Goal: Navigation & Orientation: Find specific page/section

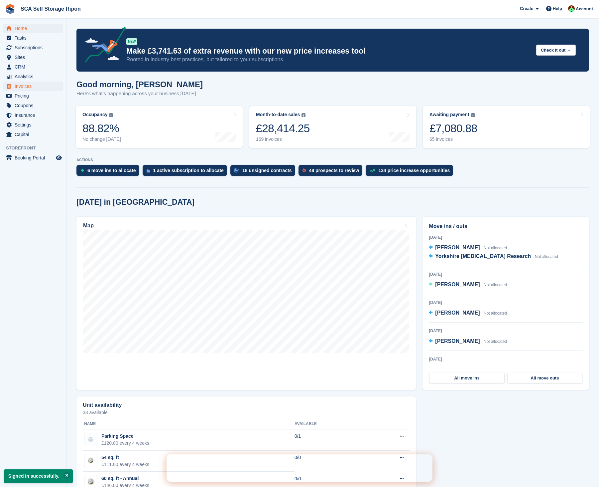
click at [30, 88] on span "Invoices" at bounding box center [35, 85] width 40 height 9
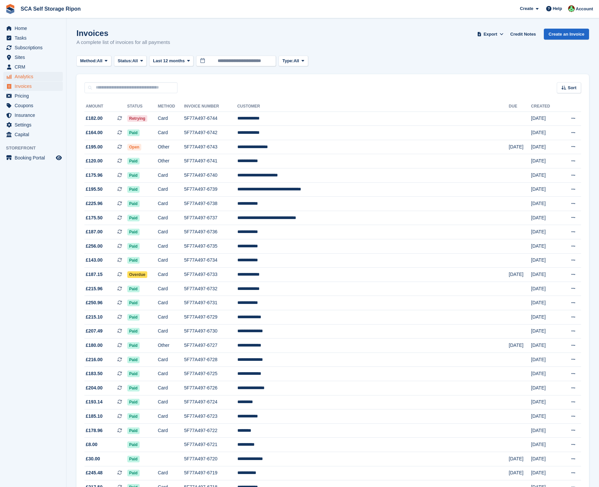
click at [31, 76] on span "Analytics" at bounding box center [35, 76] width 40 height 9
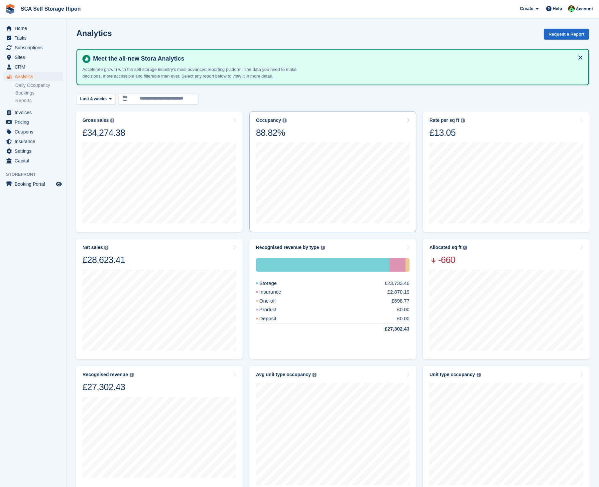
click at [331, 141] on div at bounding box center [333, 181] width 154 height 87
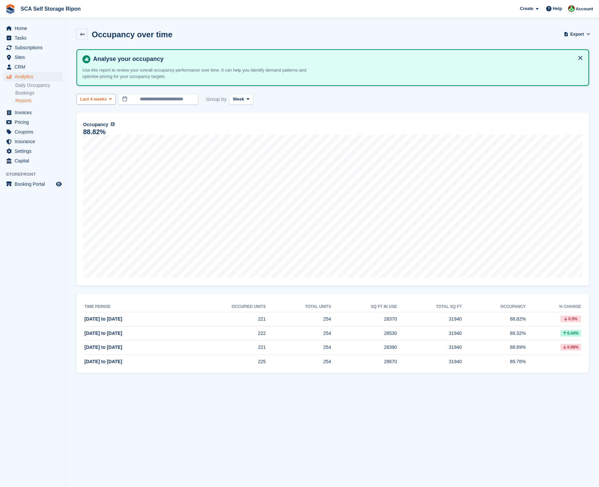
click at [100, 99] on span "Last 4 weeks" at bounding box center [93, 99] width 27 height 7
drag, startPoint x: 98, startPoint y: 158, endPoint x: 127, endPoint y: 157, distance: 29.6
click at [98, 158] on link "Last 6 months" at bounding box center [108, 163] width 58 height 12
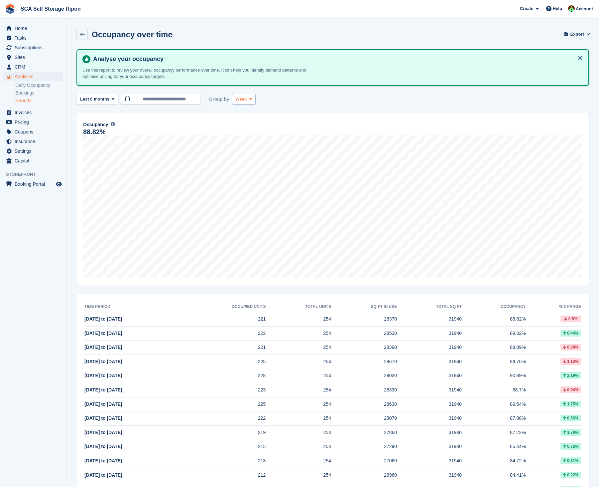
click at [255, 94] on button "Week" at bounding box center [244, 99] width 24 height 11
click at [243, 139] on link "Month" at bounding box center [264, 139] width 58 height 12
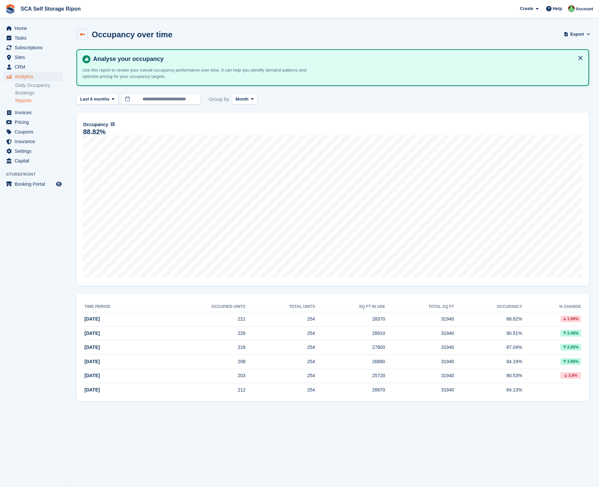
click at [82, 34] on icon at bounding box center [82, 34] width 5 height 5
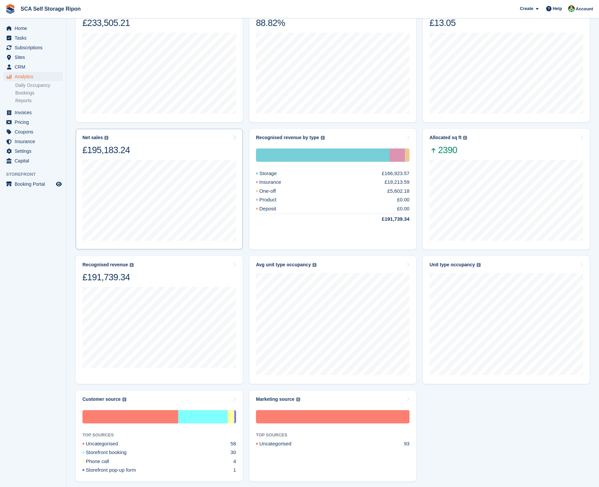
scroll to position [110, 0]
click at [187, 286] on div "Jun 2025 Recognised revenue £33,373.78" at bounding box center [159, 330] width 154 height 95
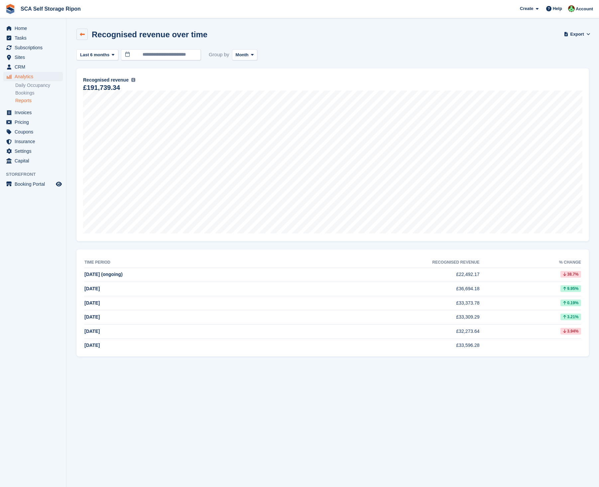
click at [82, 33] on icon at bounding box center [82, 34] width 5 height 5
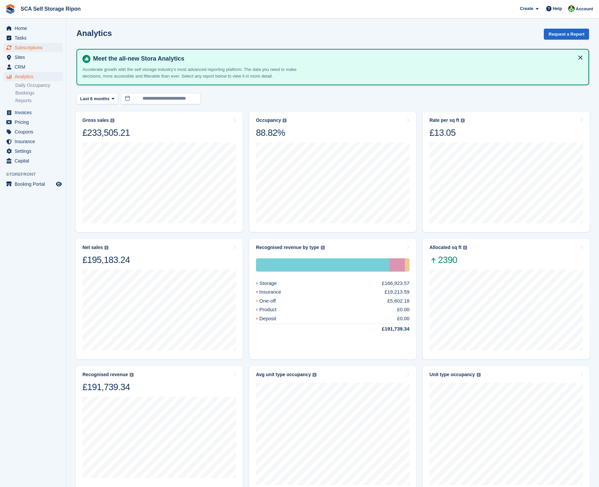
click at [31, 49] on span "Subscriptions" at bounding box center [35, 47] width 40 height 9
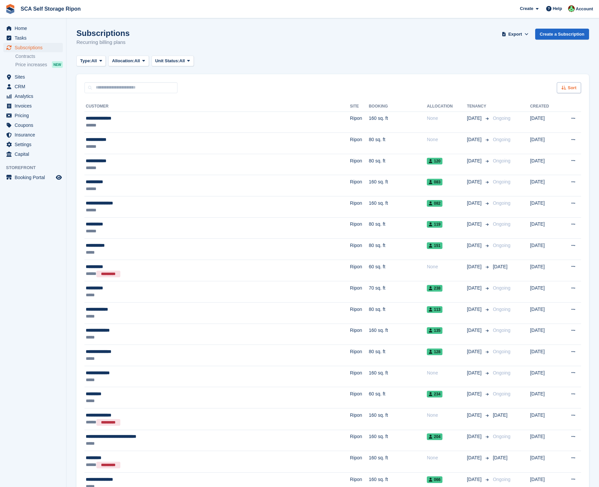
click at [566, 90] on div "Sort" at bounding box center [569, 87] width 24 height 11
drag, startPoint x: 275, startPoint y: 77, endPoint x: 161, endPoint y: 66, distance: 114.3
click at [268, 77] on div "Sort Sort by Customer name Date created Move in date Move out date Created (old…" at bounding box center [332, 83] width 513 height 19
click at [91, 60] on span "Type:" at bounding box center [85, 61] width 11 height 7
click at [95, 90] on link "Upcoming" at bounding box center [108, 88] width 58 height 12
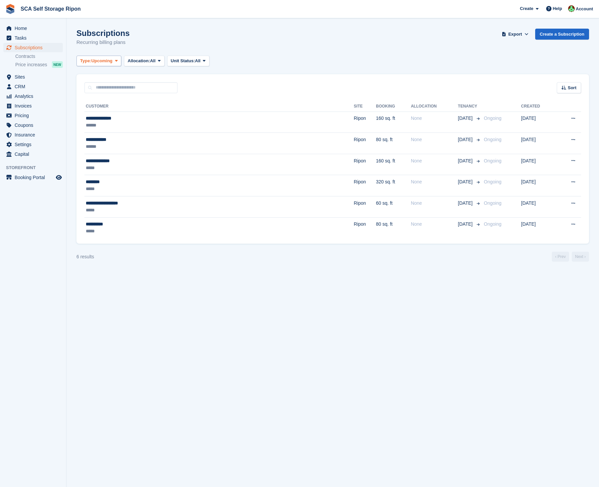
click at [91, 58] on span "Type:" at bounding box center [85, 61] width 11 height 7
click at [94, 123] on link "Ending" at bounding box center [108, 124] width 58 height 12
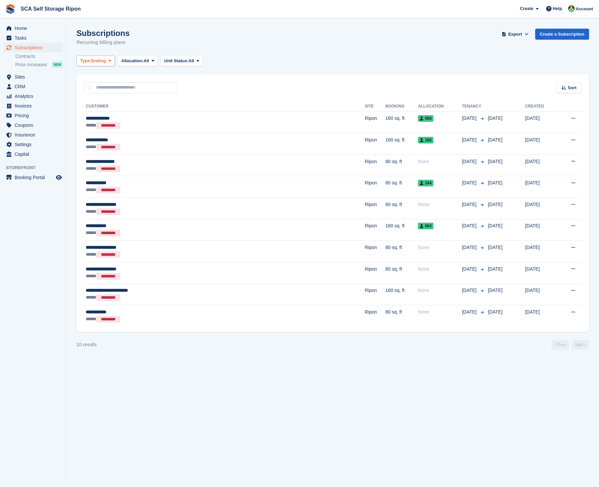
click at [101, 59] on span "Ending" at bounding box center [98, 61] width 15 height 7
click at [103, 78] on link "All" at bounding box center [108, 77] width 58 height 12
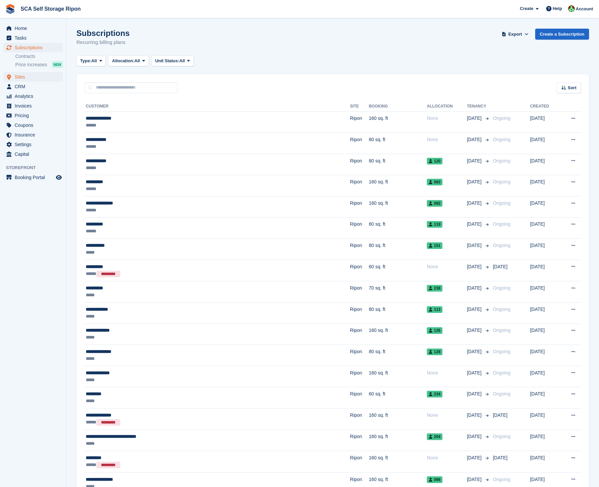
click at [21, 75] on span "Sites" at bounding box center [35, 76] width 40 height 9
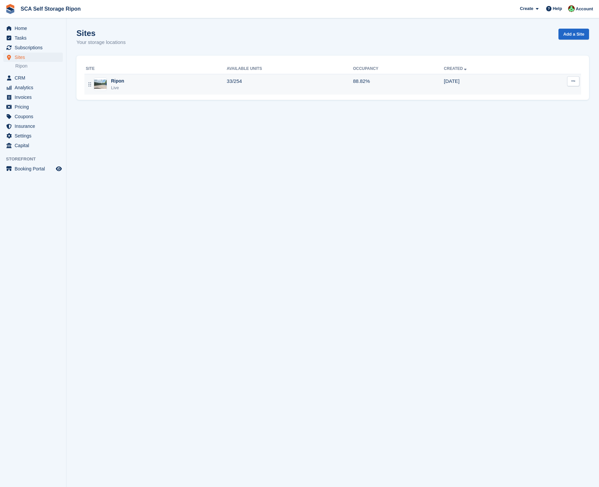
click at [161, 86] on div "Ripon Live" at bounding box center [156, 84] width 141 height 14
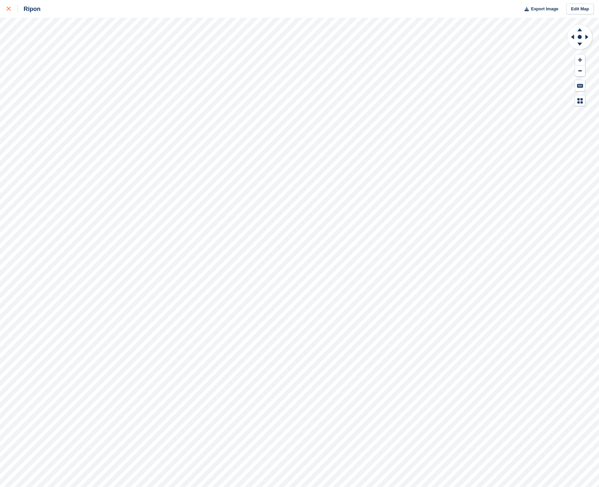
click at [12, 11] on div at bounding box center [12, 9] width 11 height 8
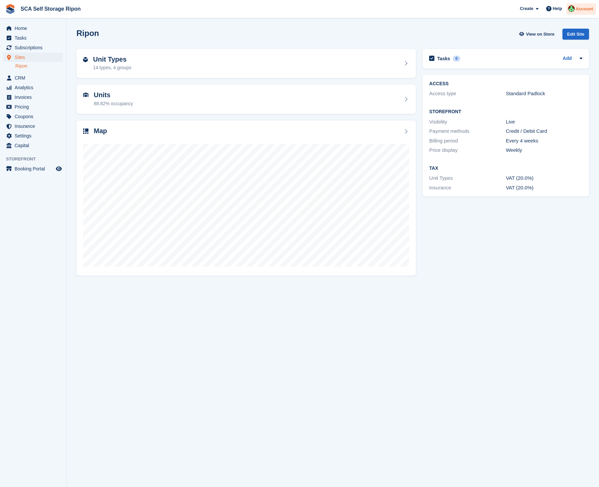
click at [579, 10] on span "Account" at bounding box center [584, 9] width 17 height 7
click at [533, 66] on div "Logout" at bounding box center [532, 67] width 16 height 7
